Goal: Contribute content

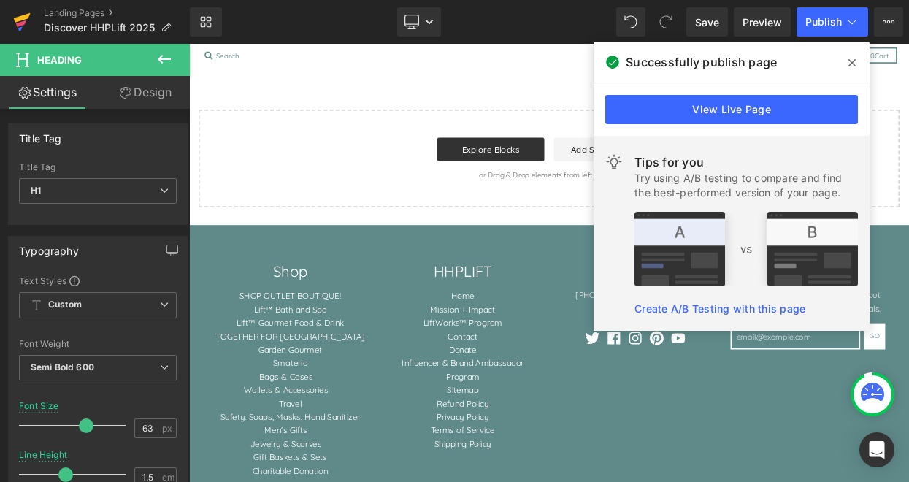
click at [28, 20] on icon at bounding box center [22, 22] width 18 height 37
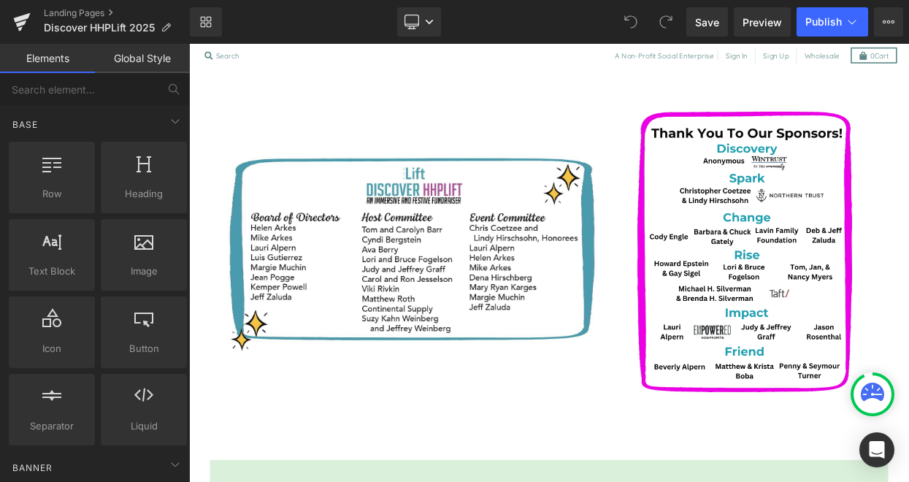
scroll to position [1918, 0]
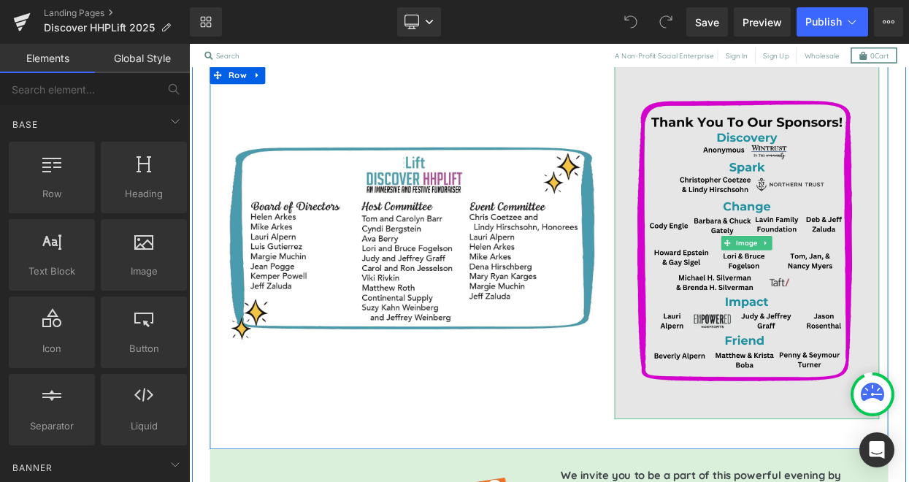
click at [893, 360] on img at bounding box center [874, 288] width 325 height 433
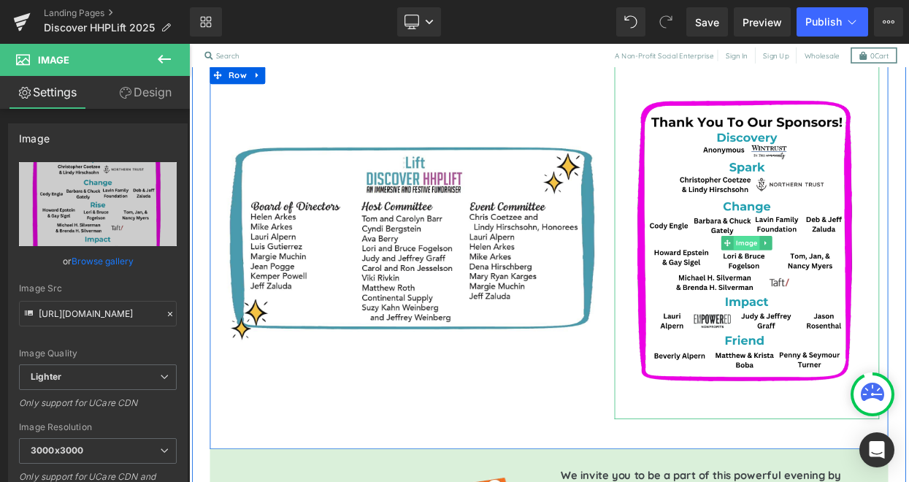
click at [874, 280] on span "Image" at bounding box center [874, 289] width 32 height 18
click at [853, 284] on icon at bounding box center [851, 288] width 8 height 8
click at [847, 284] on icon at bounding box center [851, 288] width 8 height 9
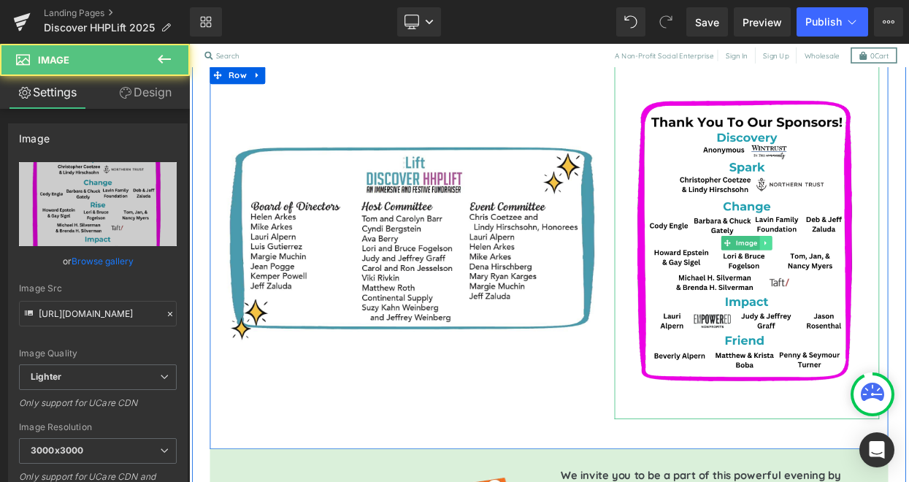
click at [901, 280] on link at bounding box center [897, 289] width 15 height 18
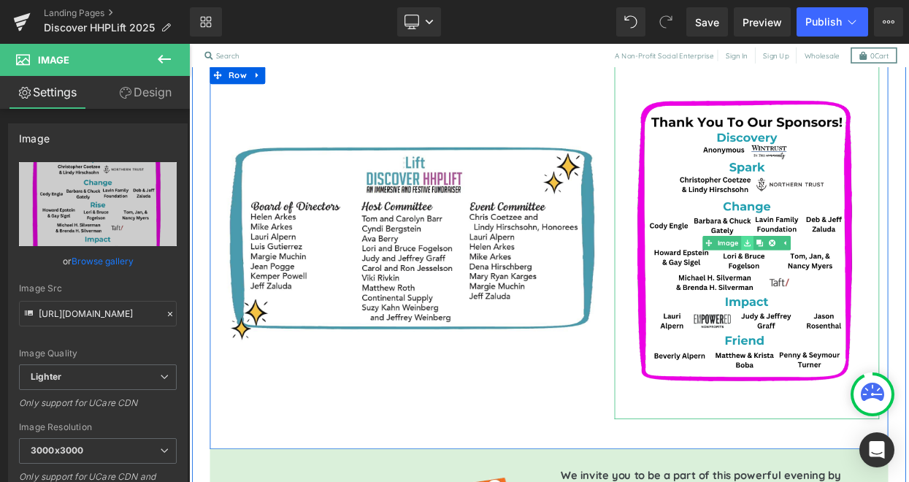
click at [877, 284] on icon at bounding box center [875, 288] width 8 height 8
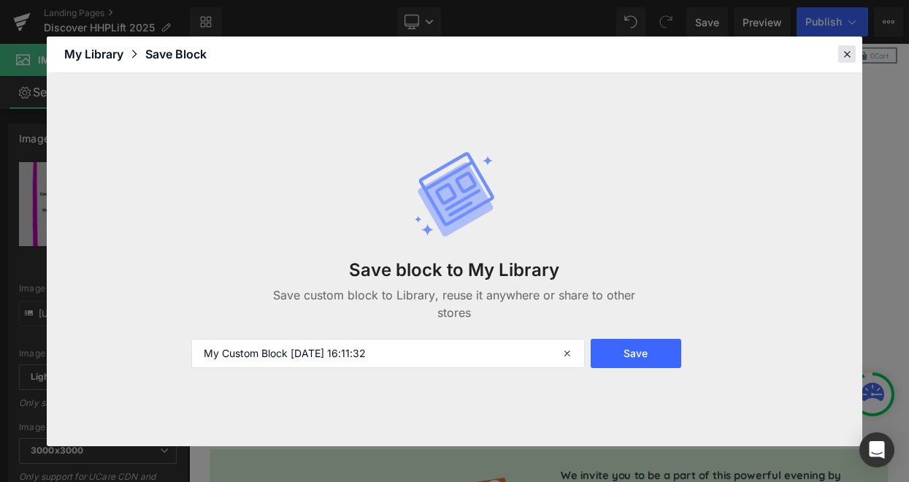
click at [842, 55] on icon at bounding box center [847, 53] width 13 height 13
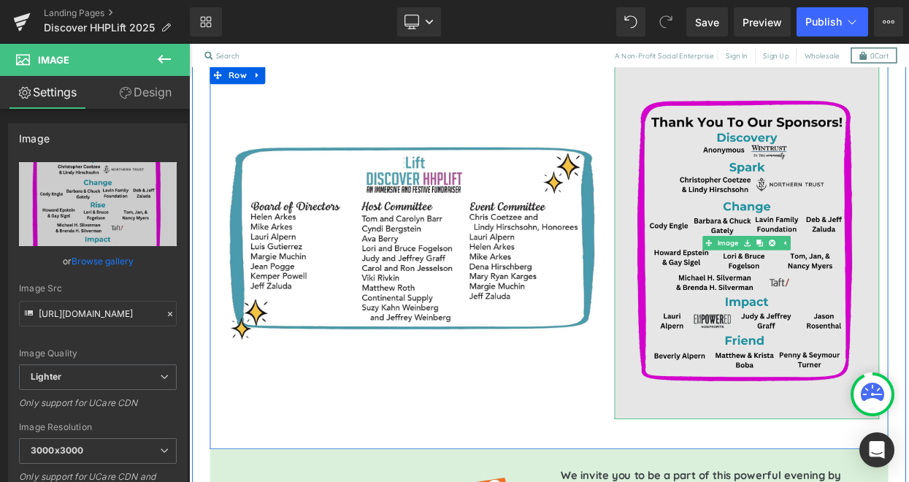
click at [869, 316] on img at bounding box center [874, 288] width 325 height 433
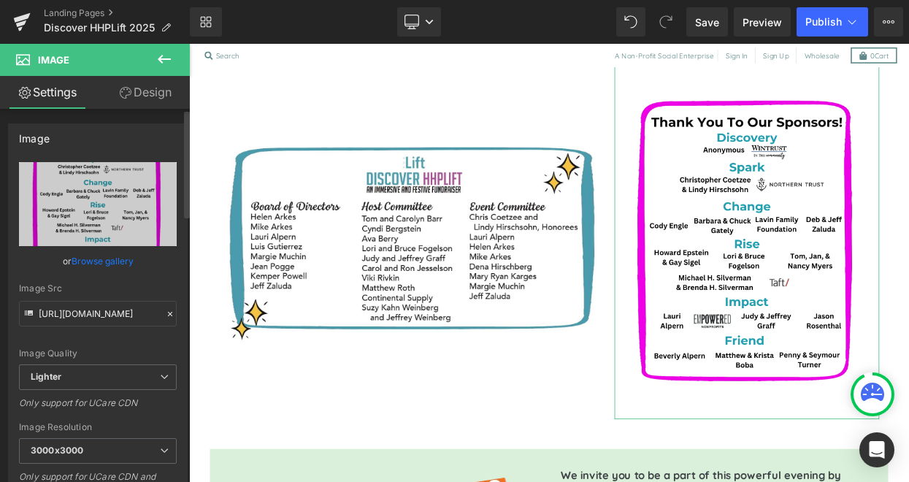
click at [114, 259] on link "Browse gallery" at bounding box center [103, 261] width 62 height 26
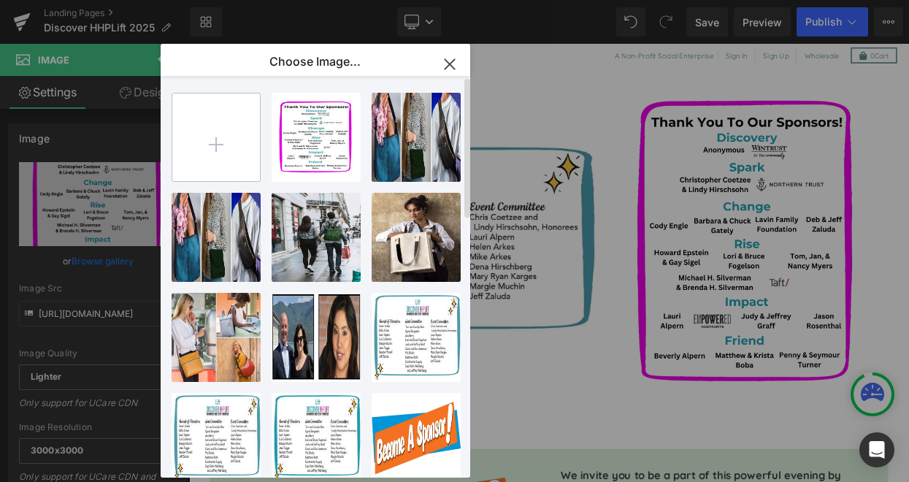
click at [208, 154] on input "file" at bounding box center [216, 138] width 88 height 88
type input "C:\fakepath\2025 HHP Sponsors 9.4.25.png"
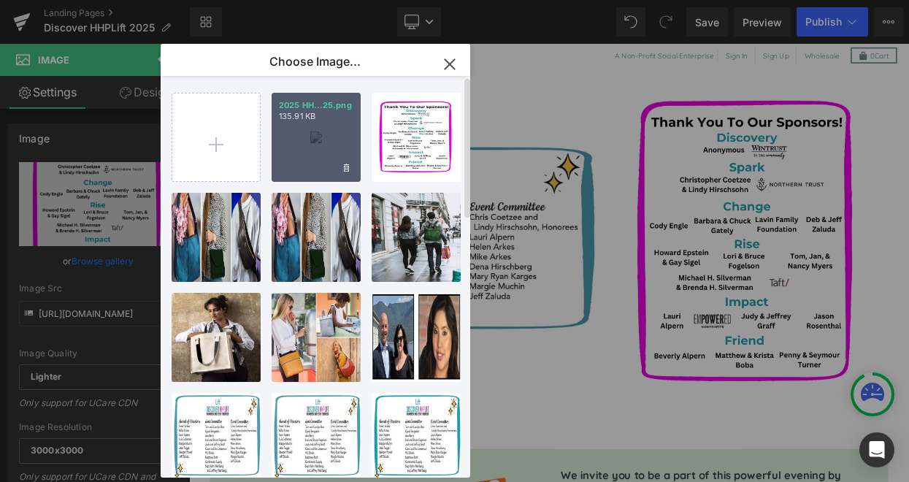
click at [339, 148] on div "2025 HH...25.png 135.91 KB" at bounding box center [316, 137] width 89 height 89
type input "https://ucarecdn.com/8f73a5a5-d1c2-4c8a-82bc-617fd997b849/-/format/auto/-/previ…"
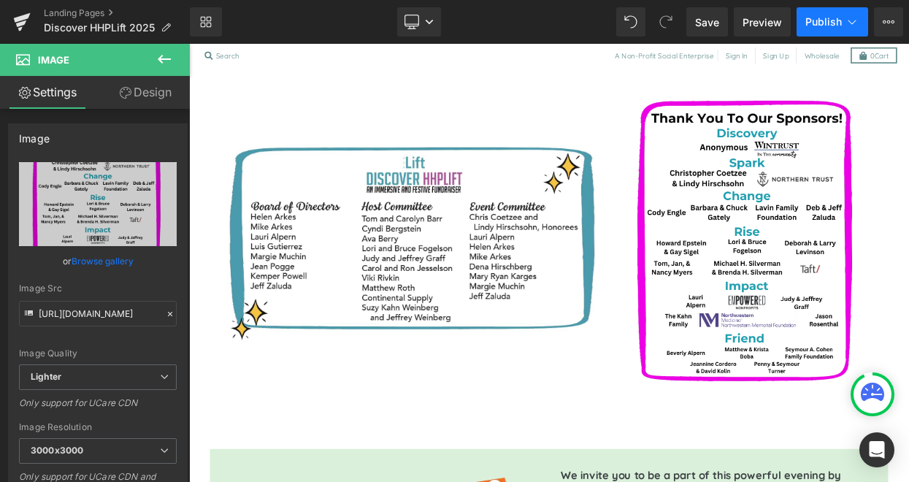
click at [831, 22] on span "Publish" at bounding box center [824, 22] width 37 height 12
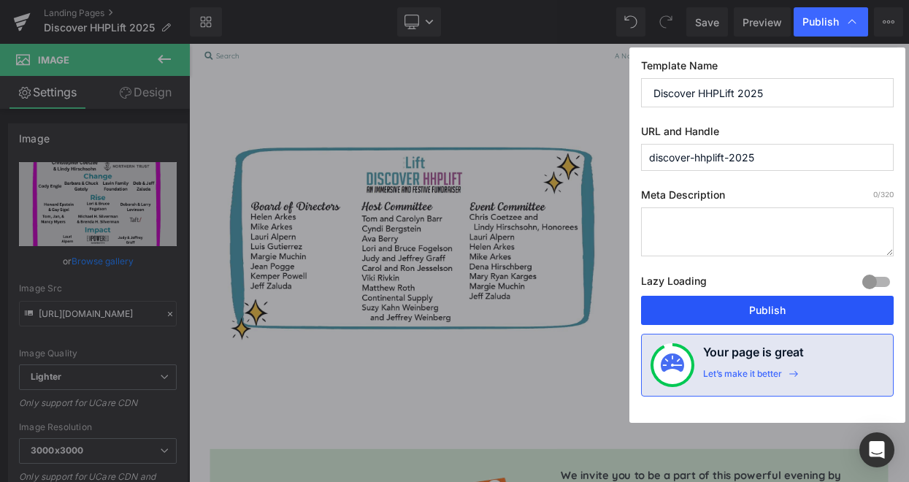
click at [766, 317] on button "Publish" at bounding box center [767, 310] width 253 height 29
